Goal: Task Accomplishment & Management: Manage account settings

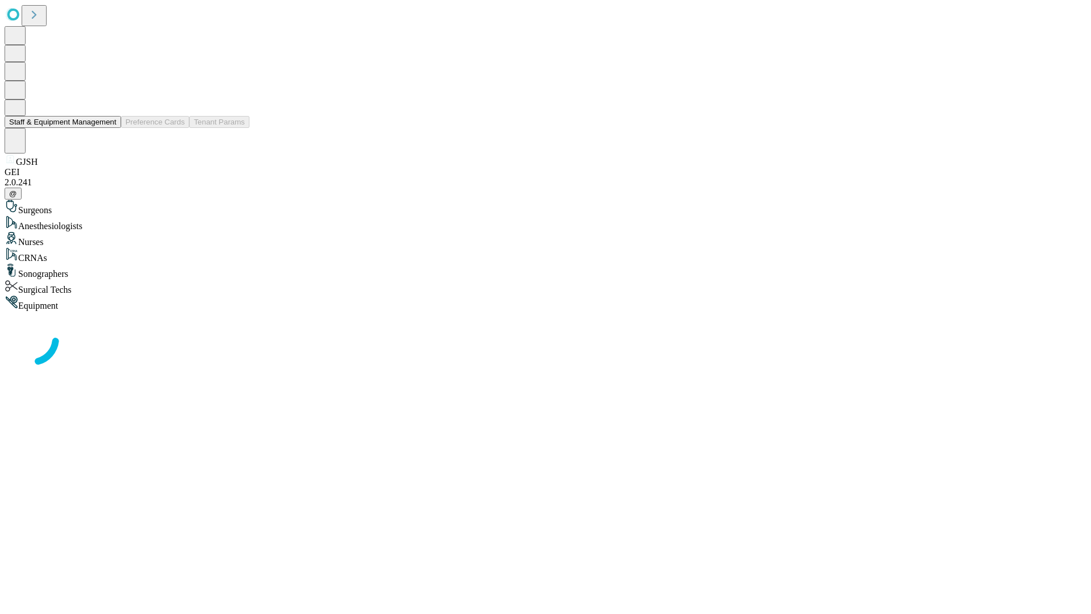
click at [109, 128] on button "Staff & Equipment Management" at bounding box center [63, 122] width 116 height 12
